Goal: Communication & Community: Answer question/provide support

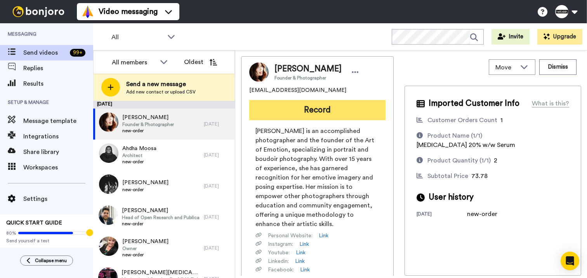
click at [325, 118] on button "Record" at bounding box center [317, 110] width 136 height 20
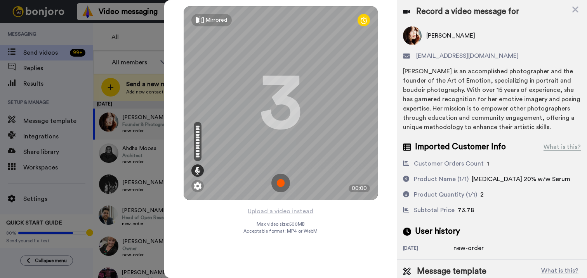
click at [277, 189] on img at bounding box center [280, 183] width 19 height 19
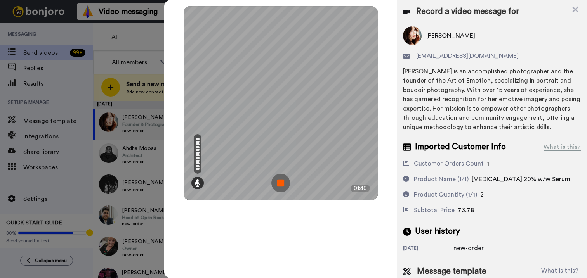
click at [277, 189] on img at bounding box center [280, 183] width 19 height 19
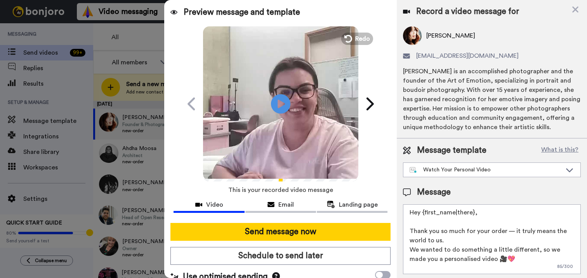
drag, startPoint x: 479, startPoint y: 222, endPoint x: 425, endPoint y: 224, distance: 54.8
click at [425, 203] on textarea "Hey {first_name|there}, Thank you so much for your order — it truly means the w…" at bounding box center [492, 240] width 178 height 70
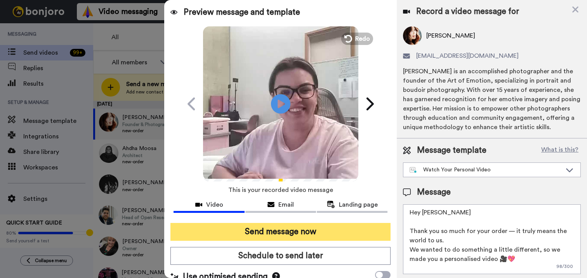
type textarea "Hey Denise Thank you so much for your order — it truly means the world to us. W…"
click at [268, 203] on button "Send message now" at bounding box center [280, 232] width 220 height 18
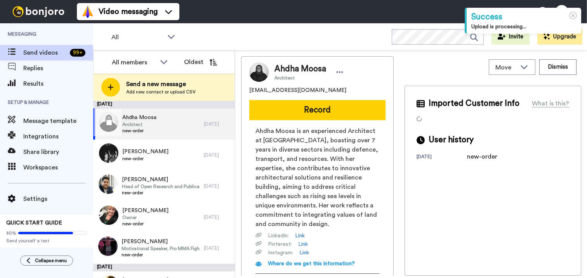
click at [183, 117] on div "Ahdha Moosa Architect new-order" at bounding box center [148, 124] width 111 height 31
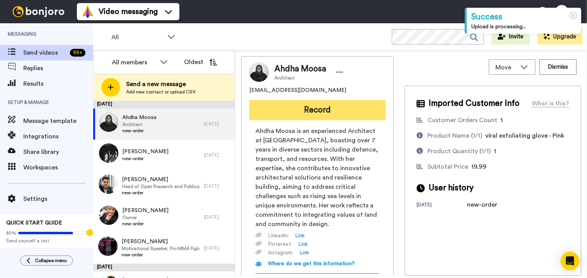
click at [342, 111] on button "Record" at bounding box center [317, 110] width 136 height 20
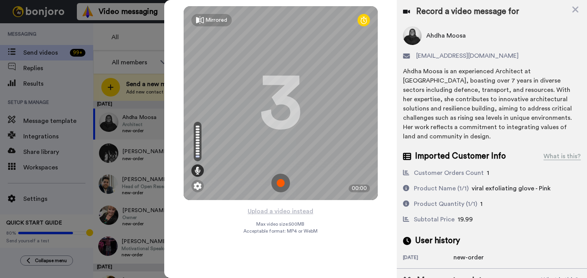
click at [274, 188] on img at bounding box center [280, 183] width 19 height 19
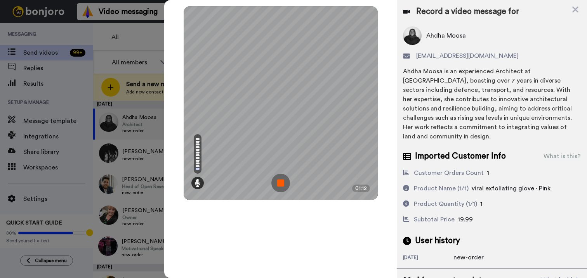
click at [277, 189] on img at bounding box center [280, 183] width 19 height 19
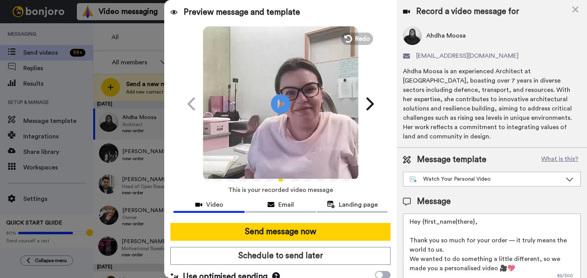
drag, startPoint x: 496, startPoint y: 227, endPoint x: 425, endPoint y: 222, distance: 71.2
click at [425, 222] on textarea "Hey {first_name|there}, Thank you so much for your order — it truly means the w…" at bounding box center [492, 249] width 178 height 70
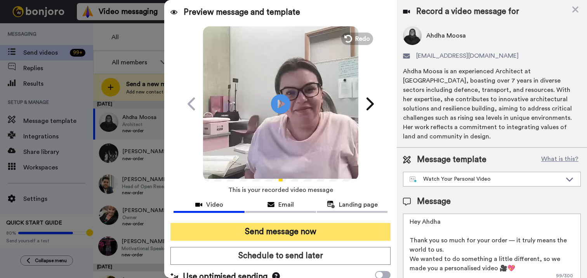
type textarea "Hey Ahdha Thank you so much for your order — it truly means the world to us. We…"
click at [295, 239] on button "Send message now" at bounding box center [280, 232] width 220 height 18
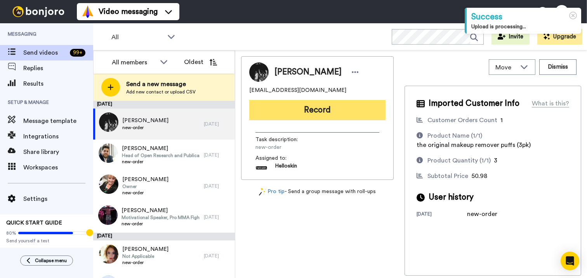
click at [281, 116] on button "Record" at bounding box center [317, 110] width 136 height 20
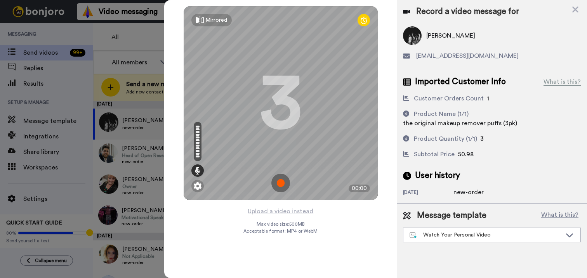
click at [280, 178] on img at bounding box center [280, 183] width 19 height 19
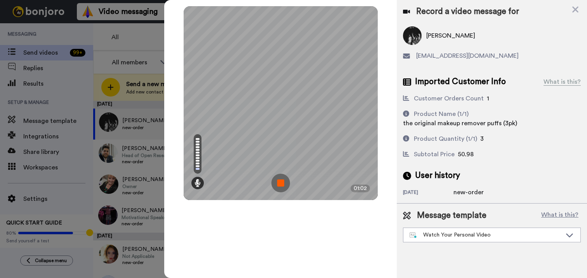
click at [281, 182] on img at bounding box center [280, 183] width 19 height 19
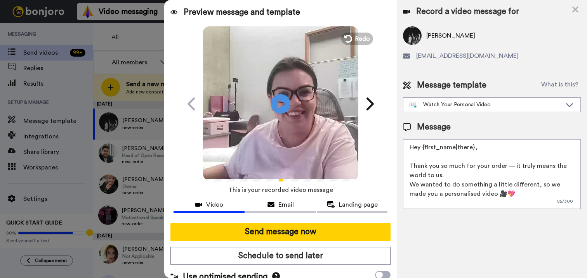
drag, startPoint x: 508, startPoint y: 152, endPoint x: 424, endPoint y: 149, distance: 83.9
click at [424, 149] on textarea "Hey {first_name|there}, Thank you so much for your order — it truly means the w…" at bounding box center [492, 174] width 178 height 70
click at [438, 151] on textarea "Hey {first_name|there}, Thank you so much for your order — it truly means the w…" at bounding box center [492, 174] width 178 height 70
click at [438, 139] on textarea "Hey {|there}, Thank you so much for your order — it truly means the world to us…" at bounding box center [492, 174] width 178 height 70
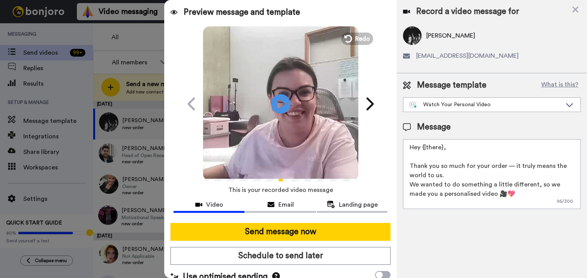
click at [438, 139] on textarea "Hey {|there}, Thank you so much for your order — it truly means the world to us…" at bounding box center [492, 174] width 178 height 70
click at [457, 145] on textarea "Hey {|there}, Thank you so much for your order — it truly means the world to us…" at bounding box center [492, 174] width 178 height 70
drag, startPoint x: 454, startPoint y: 148, endPoint x: 426, endPoint y: 147, distance: 27.6
click at [426, 147] on textarea "Hey {|there}, Thank you so much for your order — it truly means the world to us…" at bounding box center [492, 174] width 178 height 70
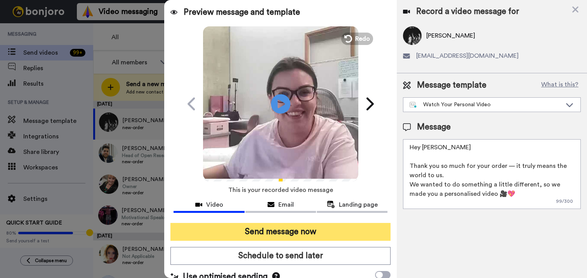
type textarea "Hey Riley Thank you so much for your order — it truly means the world to us. We…"
click at [273, 228] on button "Send message now" at bounding box center [280, 232] width 220 height 18
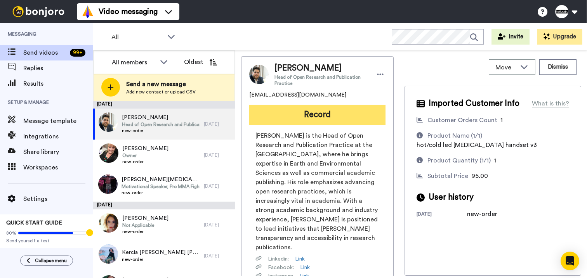
click at [364, 119] on button "Record" at bounding box center [317, 115] width 136 height 20
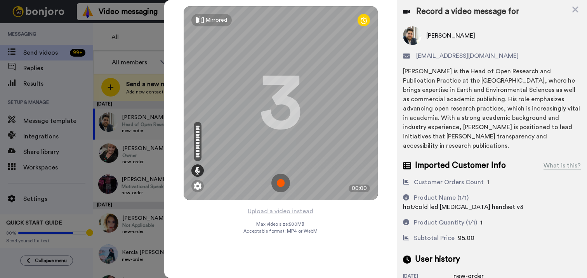
click at [274, 178] on img at bounding box center [280, 183] width 19 height 19
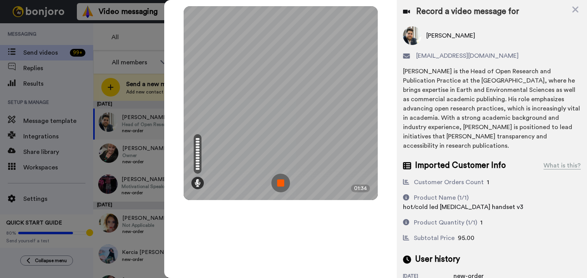
click at [272, 179] on img at bounding box center [280, 183] width 19 height 19
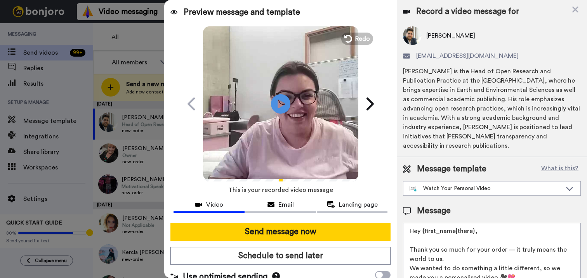
drag, startPoint x: 481, startPoint y: 232, endPoint x: 420, endPoint y: 229, distance: 61.0
click at [420, 229] on textarea "Hey {first_name|there}, Thank you so much for your order — it truly means the w…" at bounding box center [492, 258] width 178 height 70
type textarea "Hey Steve Thank you so much for your order — it truly means the world to us. We…"
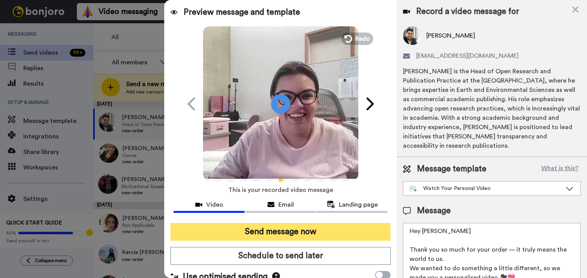
click at [366, 234] on button "Send message now" at bounding box center [280, 232] width 220 height 18
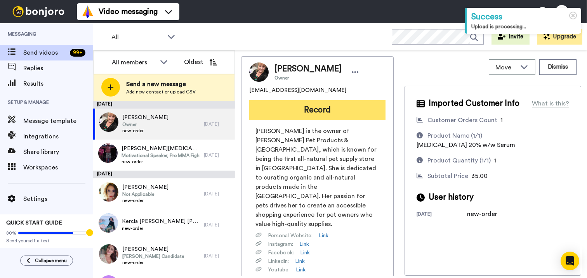
click at [323, 111] on button "Record" at bounding box center [317, 110] width 136 height 20
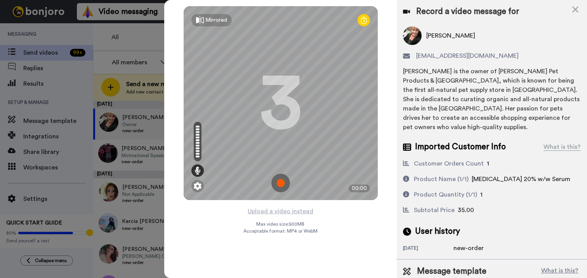
click at [274, 179] on img at bounding box center [280, 183] width 19 height 19
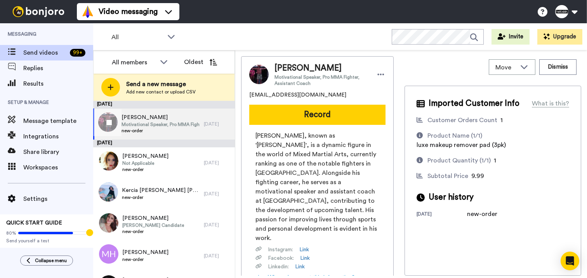
click at [154, 116] on span "[PERSON_NAME]" at bounding box center [160, 118] width 78 height 8
click at [104, 115] on div at bounding box center [108, 122] width 28 height 27
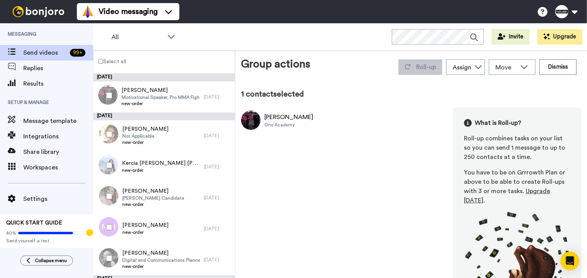
click at [106, 91] on div at bounding box center [108, 95] width 28 height 27
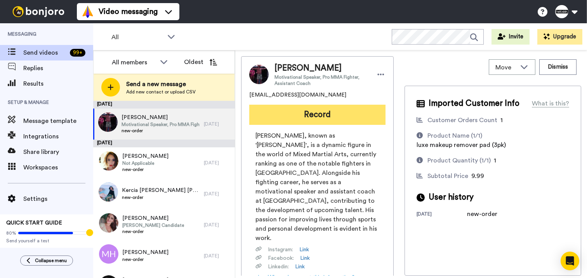
click at [375, 120] on button "Record" at bounding box center [317, 115] width 136 height 20
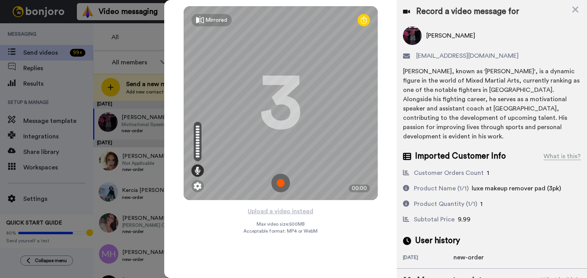
click at [122, 38] on div at bounding box center [293, 139] width 587 height 278
click at [575, 11] on icon at bounding box center [575, 10] width 8 height 10
